Goal: Task Accomplishment & Management: Manage account settings

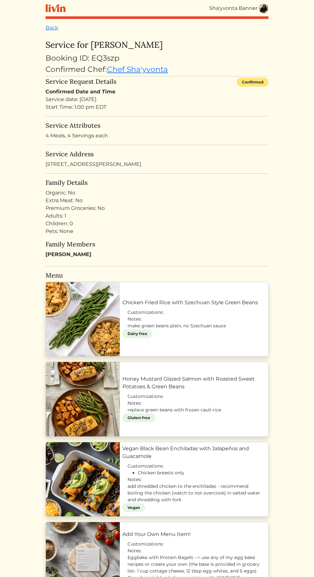
scroll to position [54, 0]
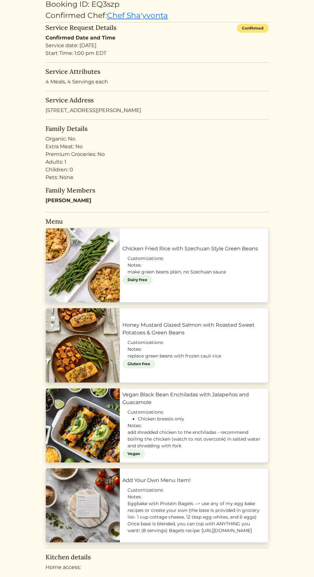
click at [205, 406] on link "Vegan Black Bean Enchiladas with Jalapeños and Guacamole" at bounding box center [194, 398] width 143 height 15
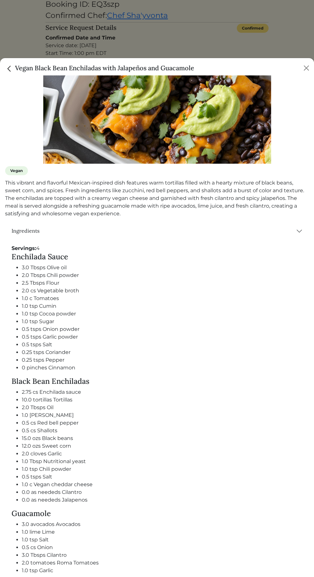
scroll to position [106, 0]
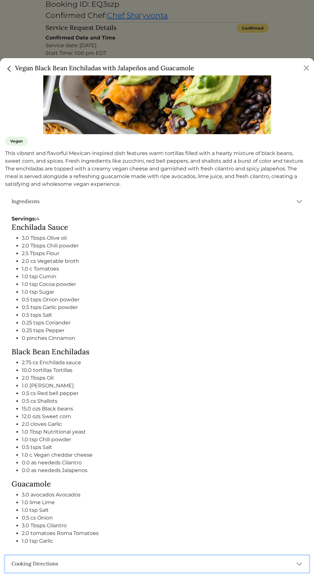
click at [276, 565] on button "Cooking Directions" at bounding box center [157, 563] width 304 height 17
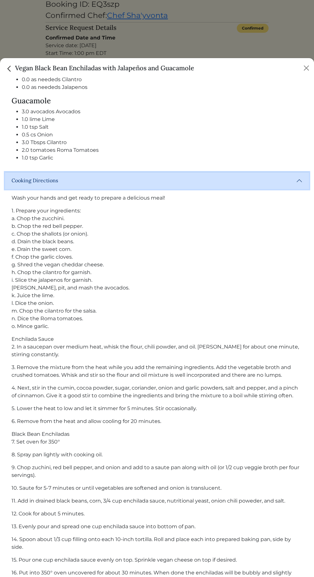
scroll to position [540, 0]
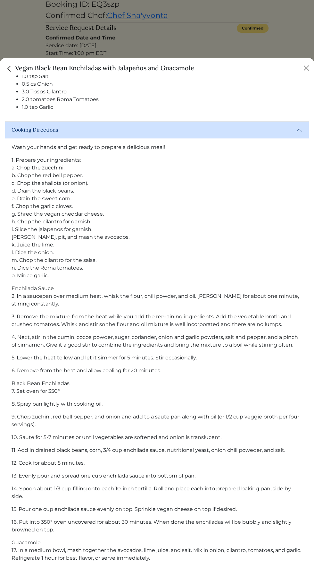
click at [216, 330] on div "Wash your hands and get ready to prepare a delicious meal! 1. Prepare your ingr…" at bounding box center [157, 355] width 304 height 434
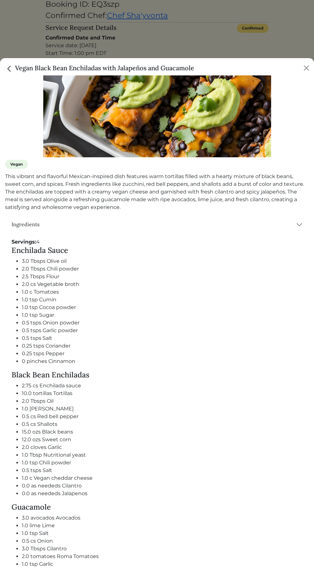
scroll to position [81, 0]
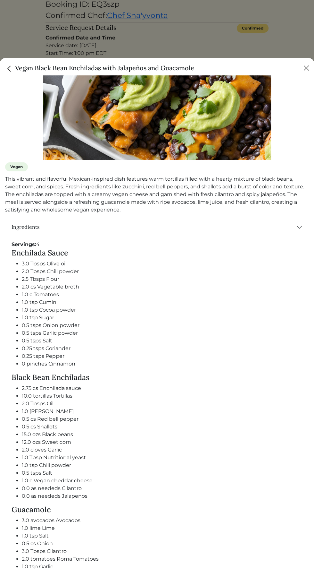
click at [225, 40] on div at bounding box center [157, 288] width 314 height 577
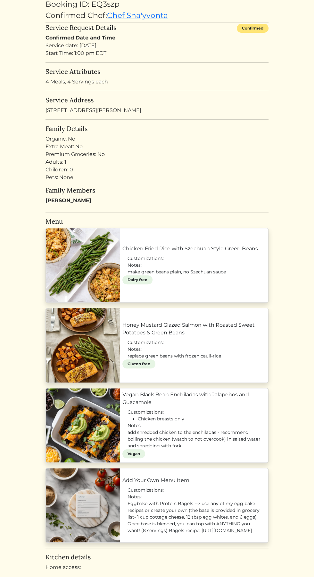
click at [197, 406] on link "Vegan Black Bean Enchiladas with Jalapeños and Guacamole" at bounding box center [194, 398] width 143 height 15
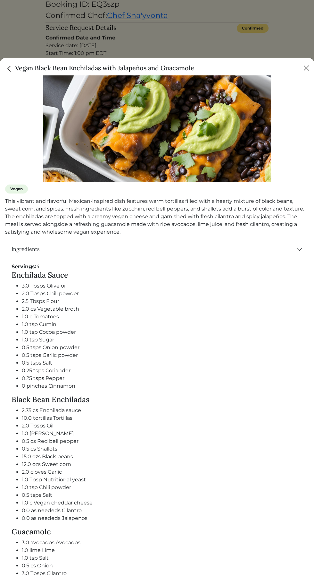
scroll to position [106, 0]
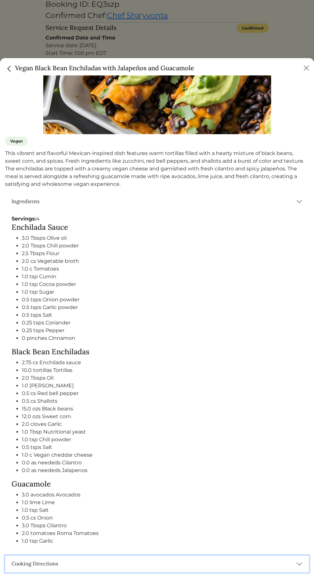
click at [280, 569] on button "Cooking Directions" at bounding box center [157, 563] width 304 height 17
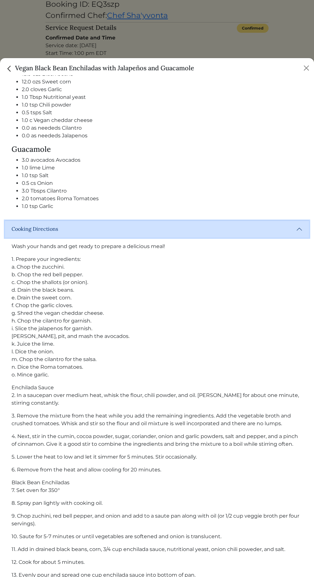
scroll to position [540, 0]
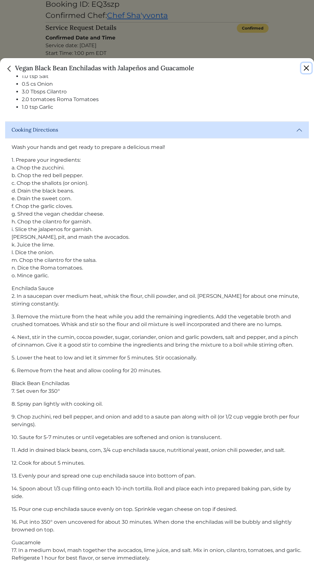
click at [305, 69] on button "Close" at bounding box center [307, 68] width 10 height 10
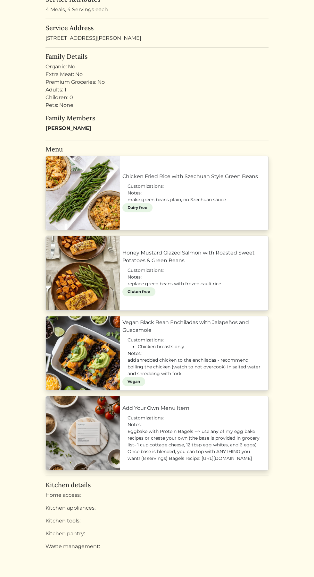
scroll to position [127, 0]
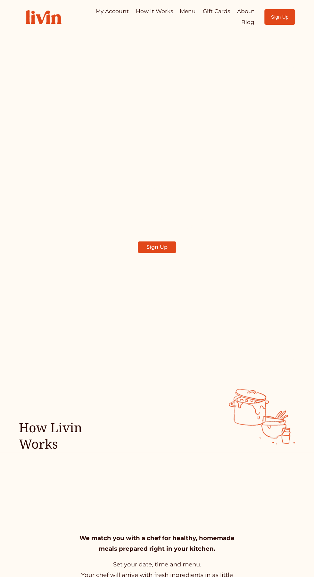
click at [0, 0] on div at bounding box center [0, 0] width 0 height 0
click at [168, 193] on link "My Account" at bounding box center [157, 202] width 112 height 19
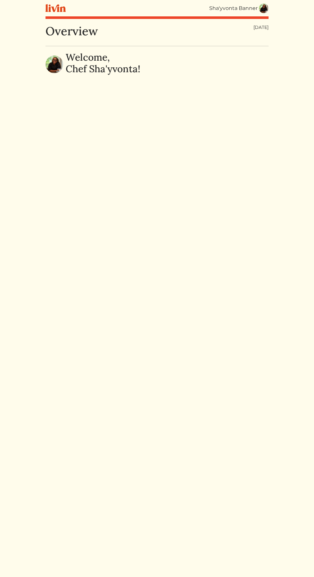
click at [261, 6] on img at bounding box center [264, 9] width 10 height 10
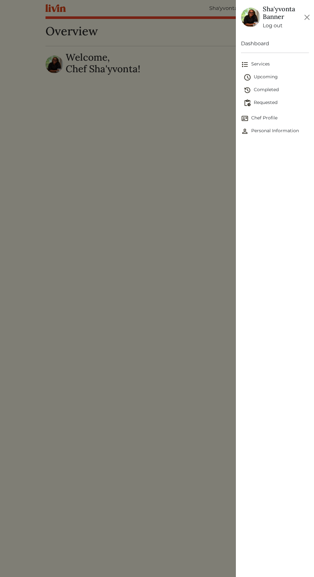
click at [264, 77] on span "Upcoming" at bounding box center [276, 77] width 65 height 8
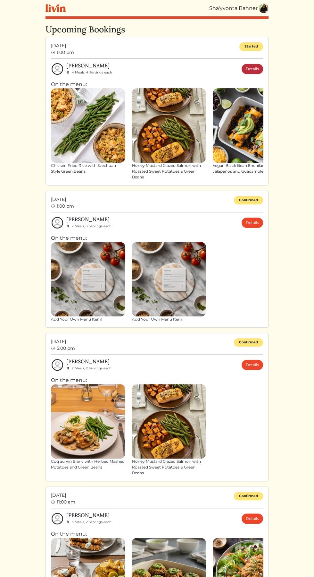
click at [256, 73] on link "Details" at bounding box center [252, 69] width 21 height 10
click at [255, 67] on link "Details" at bounding box center [252, 69] width 21 height 10
click at [251, 70] on link "Details" at bounding box center [252, 69] width 21 height 10
click at [195, 89] on img at bounding box center [169, 125] width 74 height 74
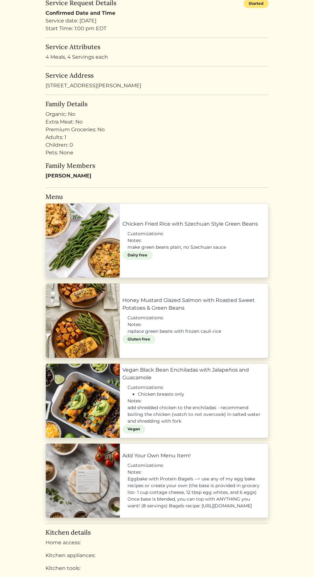
scroll to position [87, 0]
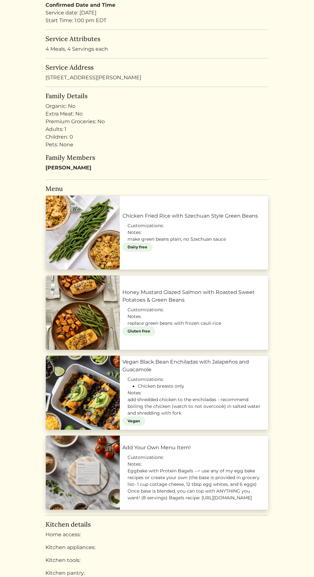
click at [230, 219] on link "Chicken Fried Rice with Szechuan Style Green Beans" at bounding box center [194, 216] width 143 height 8
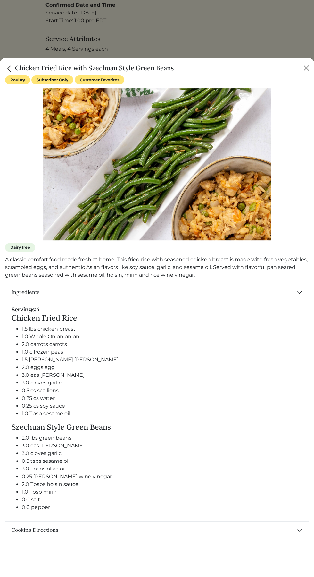
click at [90, 220] on div at bounding box center [157, 288] width 314 height 577
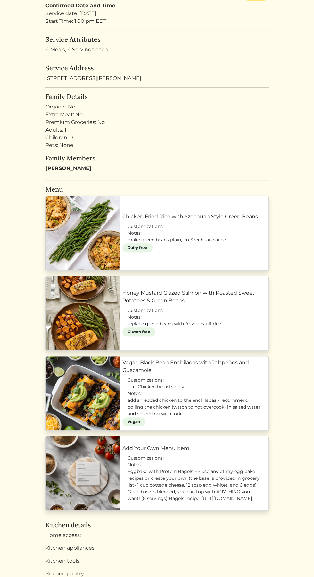
scroll to position [83, 0]
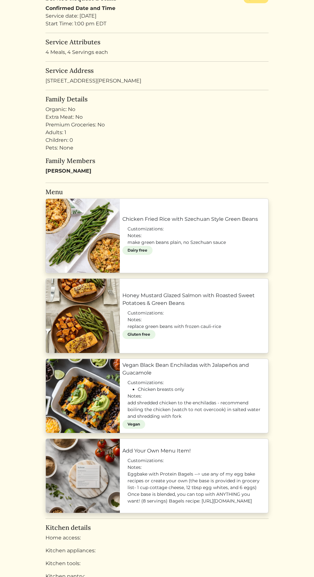
click at [232, 223] on link "Chicken Fried Rice with Szechuan Style Green Beans" at bounding box center [194, 219] width 143 height 8
click at [123, 221] on link "Chicken Fried Rice with Szechuan Style Green Beans" at bounding box center [194, 219] width 143 height 8
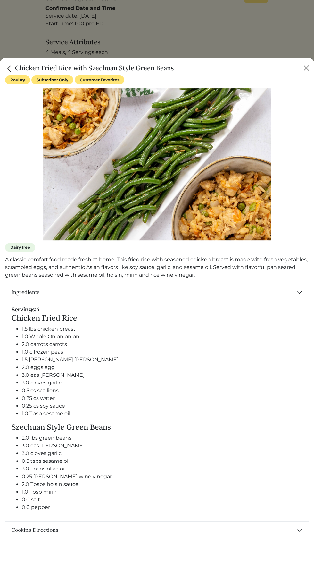
click at [179, 538] on button "Cooking Directions" at bounding box center [157, 530] width 304 height 17
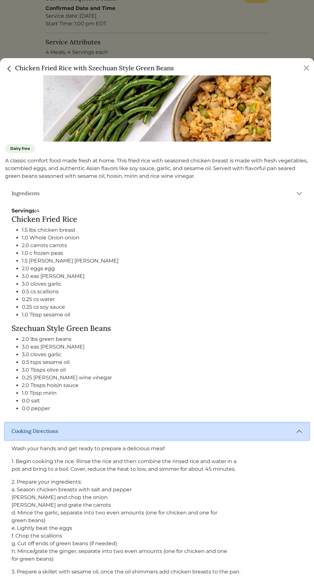
scroll to position [307, 0]
